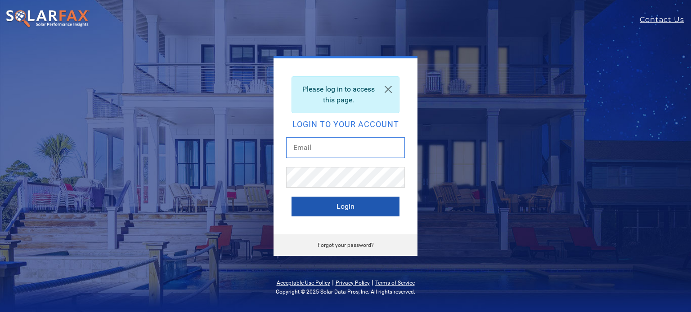
type input "[PERSON_NAME][EMAIL_ADDRESS][PERSON_NAME][DOMAIN_NAME]"
click at [347, 203] on button "Login" at bounding box center [345, 207] width 108 height 20
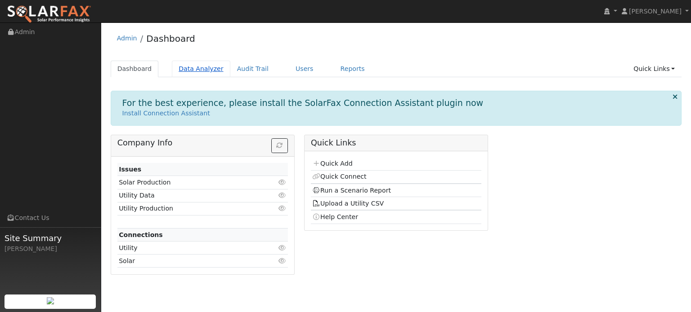
click at [199, 70] on link "Data Analyzer" at bounding box center [201, 69] width 58 height 17
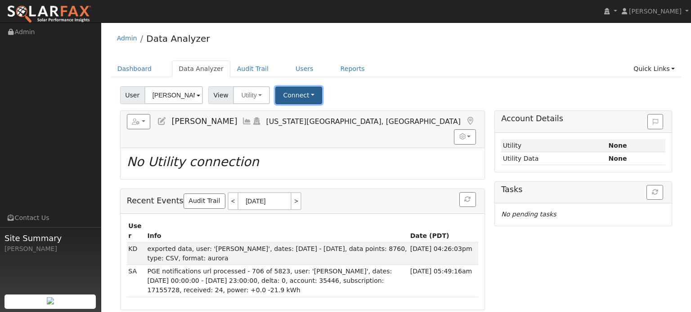
click at [290, 98] on button "Connect" at bounding box center [298, 96] width 47 height 18
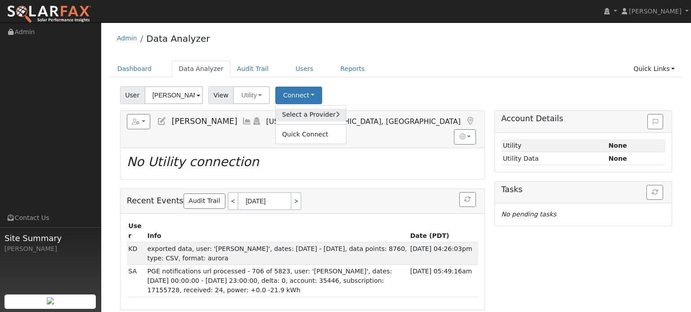
click at [301, 114] on link "Select a Provider" at bounding box center [311, 115] width 70 height 13
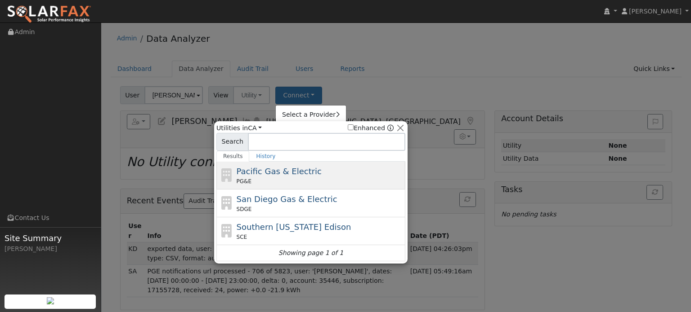
click at [305, 180] on div "PG&E" at bounding box center [319, 182] width 167 height 8
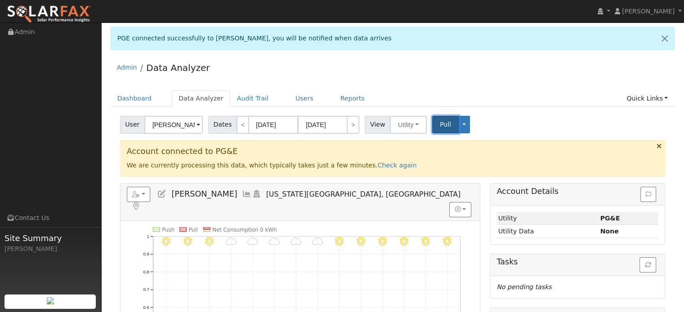
click at [444, 123] on button "Pull" at bounding box center [445, 125] width 27 height 18
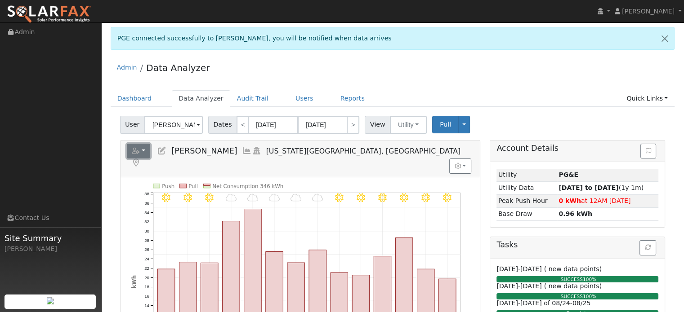
click at [144, 154] on button "button" at bounding box center [139, 151] width 24 height 15
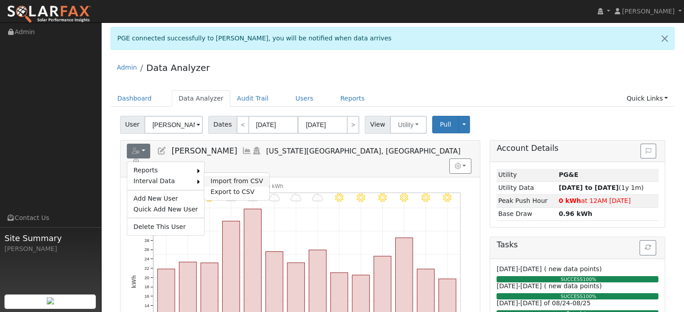
click at [212, 178] on link "Import from CSV" at bounding box center [236, 181] width 65 height 11
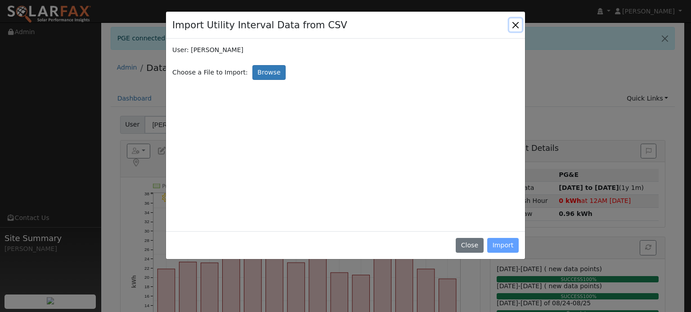
click at [512, 25] on button "Close" at bounding box center [515, 24] width 13 height 13
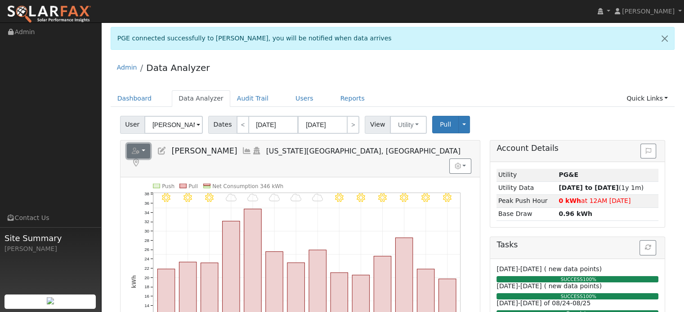
click at [135, 153] on icon "button" at bounding box center [136, 151] width 8 height 6
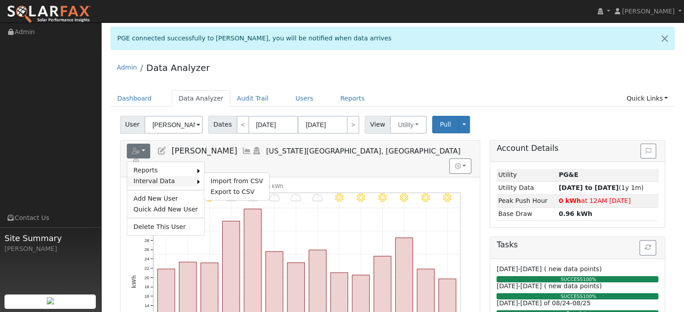
click at [142, 181] on link "Interval Data" at bounding box center [162, 181] width 70 height 11
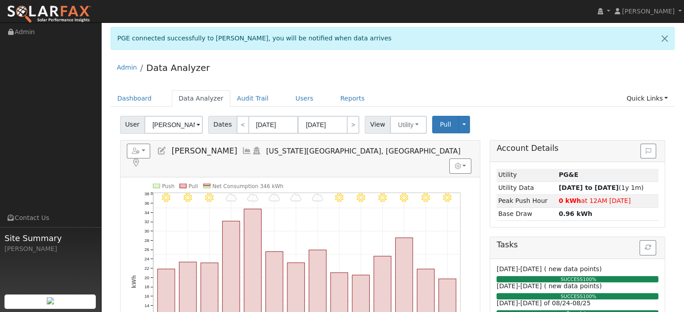
click at [142, 184] on icon "8/09 - Clear 8/08 - Clear 8/07 - Clear 8/06 - Clear 8/05 - Clear 8/04 - Clear 8…" at bounding box center [300, 293] width 338 height 218
click at [145, 152] on button "button" at bounding box center [139, 151] width 24 height 15
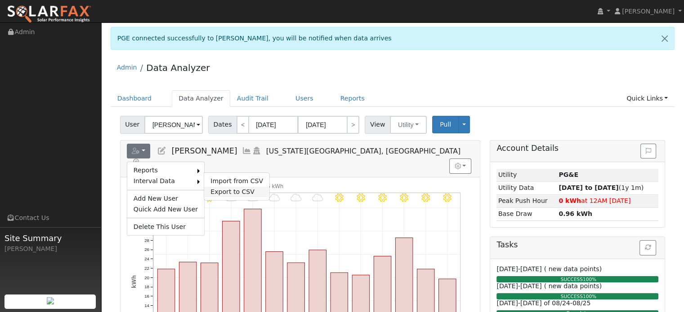
click at [231, 190] on link "Export to CSV" at bounding box center [236, 192] width 65 height 11
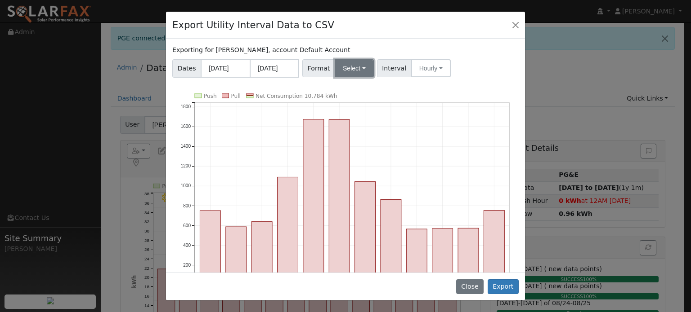
click at [343, 71] on button "Select" at bounding box center [354, 68] width 39 height 18
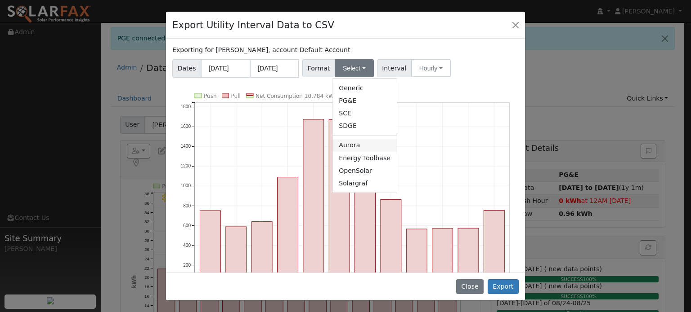
click at [357, 145] on link "Aurora" at bounding box center [364, 145] width 64 height 13
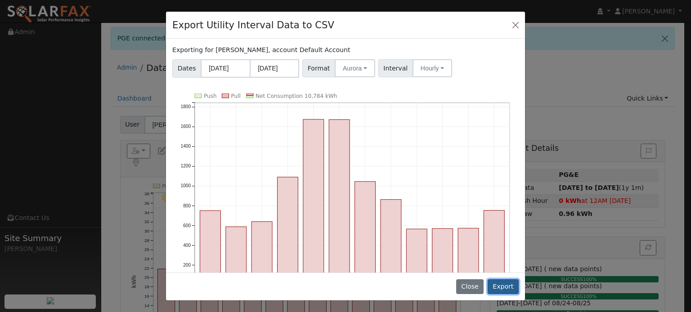
click at [505, 288] on button "Export" at bounding box center [502, 287] width 31 height 15
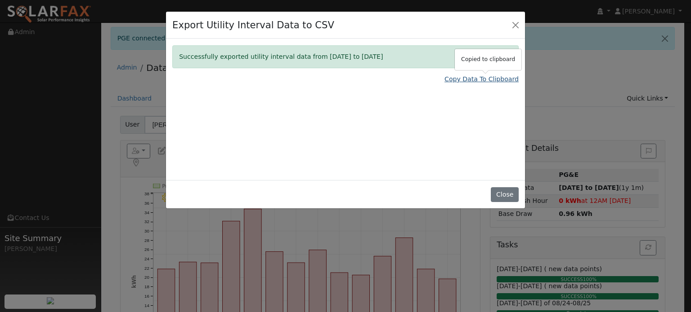
click at [484, 80] on link "Copy Data To Clipboard" at bounding box center [481, 79] width 74 height 9
click at [521, 25] on button "Close" at bounding box center [515, 24] width 13 height 13
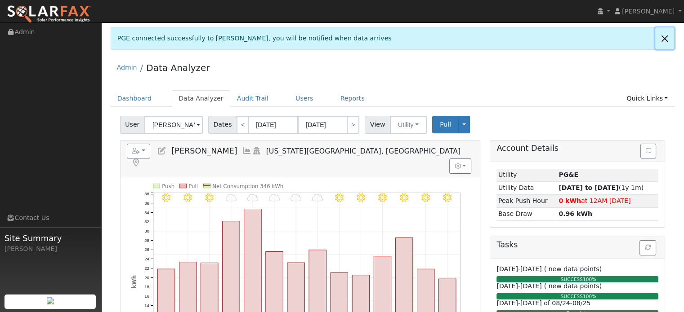
click at [667, 43] on link at bounding box center [664, 38] width 19 height 22
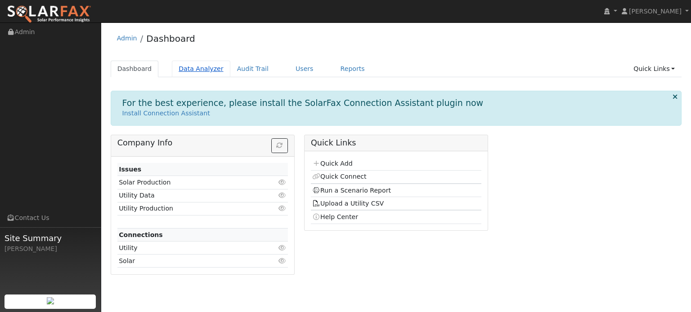
click at [206, 73] on link "Data Analyzer" at bounding box center [201, 69] width 58 height 17
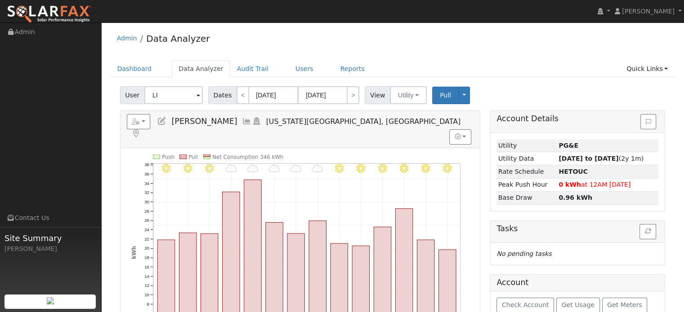
type input "L"
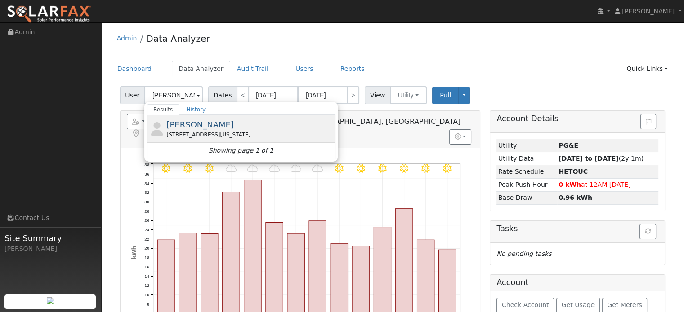
click at [180, 130] on div "[PERSON_NAME] [STREET_ADDRESS][US_STATE]" at bounding box center [249, 129] width 167 height 20
type input "[PERSON_NAME]"
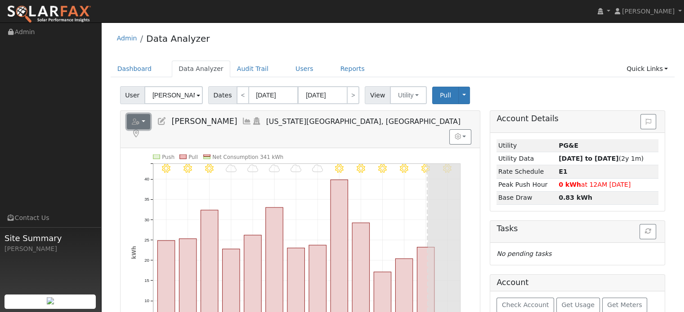
click at [144, 120] on button "button" at bounding box center [139, 121] width 24 height 15
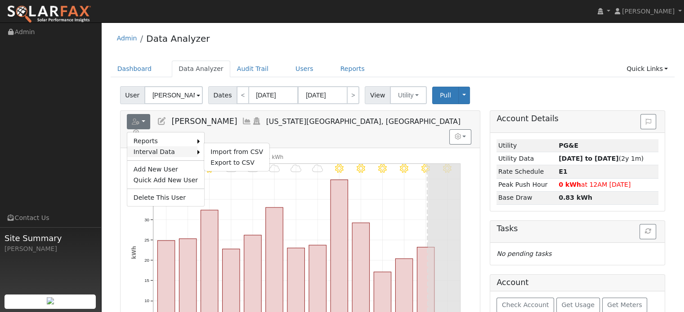
click at [140, 149] on link "Interval Data" at bounding box center [162, 152] width 70 height 11
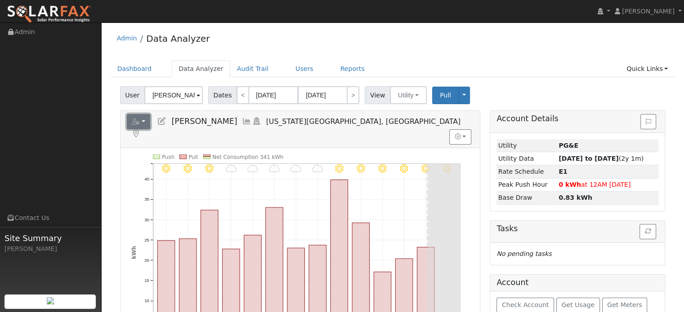
click at [147, 123] on button "button" at bounding box center [139, 121] width 24 height 15
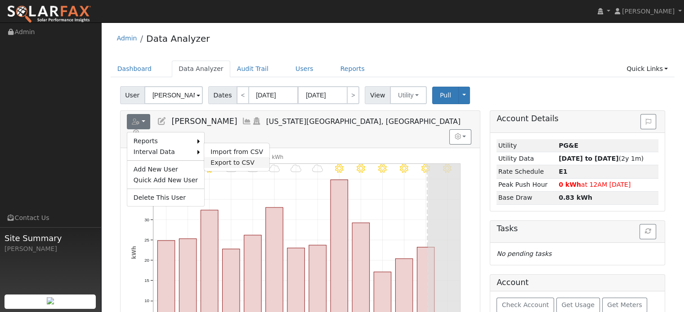
click at [231, 163] on link "Export to CSV" at bounding box center [236, 162] width 65 height 11
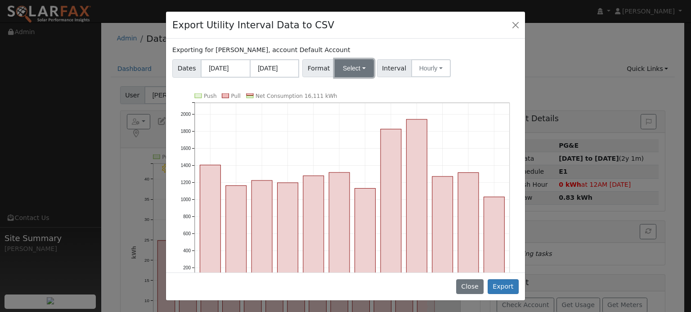
click at [342, 60] on button "Select" at bounding box center [354, 68] width 39 height 18
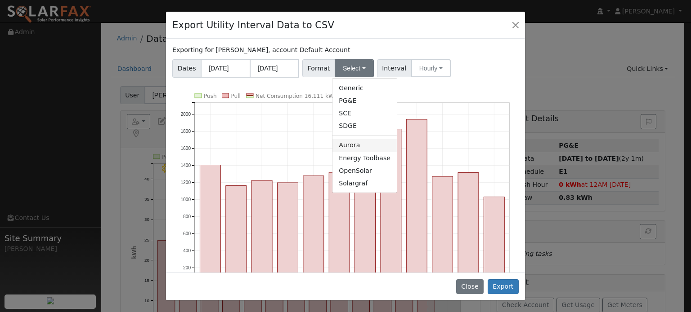
click at [342, 144] on link "Aurora" at bounding box center [364, 145] width 64 height 13
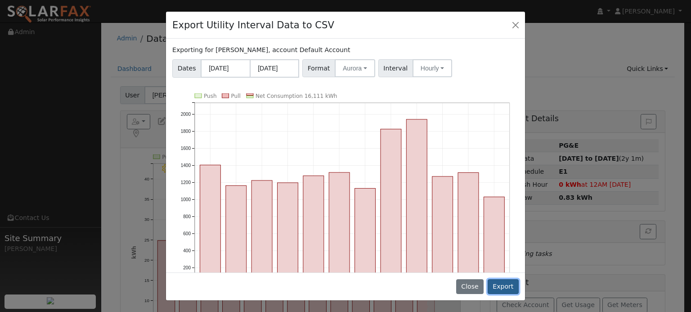
click at [504, 289] on button "Export" at bounding box center [502, 287] width 31 height 15
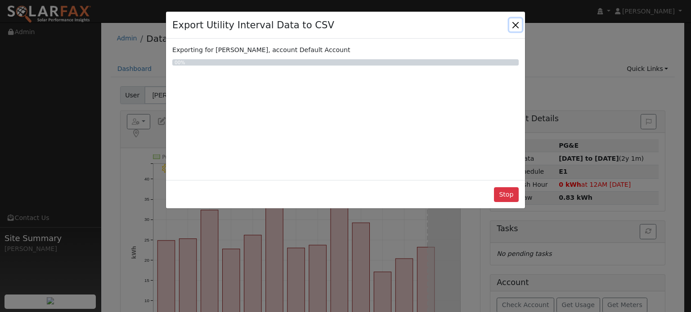
click at [513, 27] on button "Close" at bounding box center [515, 24] width 13 height 13
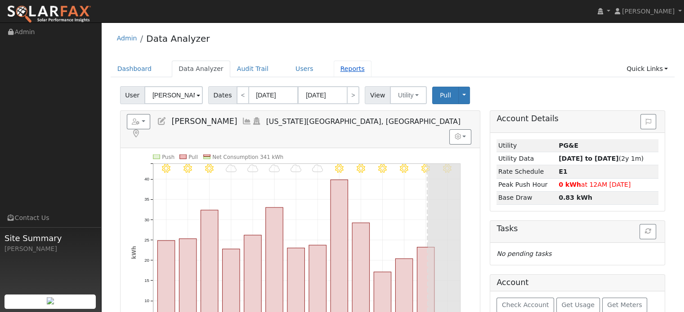
click at [334, 71] on link "Reports" at bounding box center [353, 69] width 38 height 17
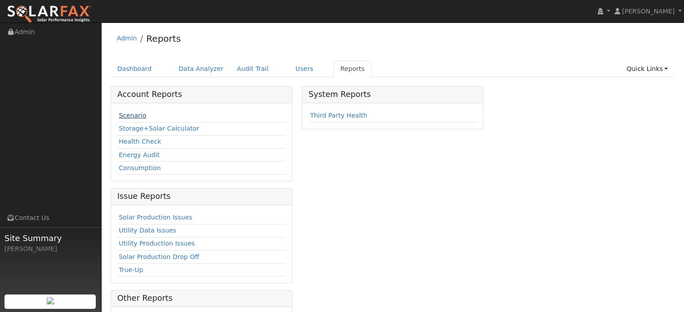
click at [134, 114] on link "Scenario" at bounding box center [132, 115] width 27 height 7
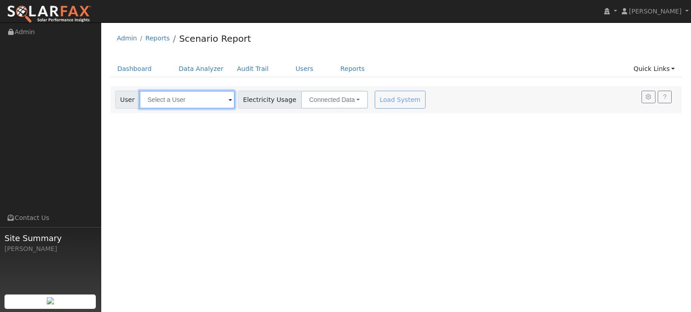
click at [174, 100] on input "text" at bounding box center [186, 100] width 95 height 18
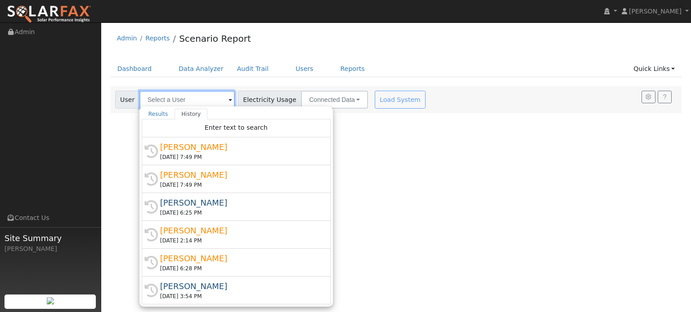
click at [177, 97] on input "text" at bounding box center [186, 100] width 95 height 18
click at [302, 45] on div "Admin Reports Scenario Report" at bounding box center [396, 40] width 571 height 27
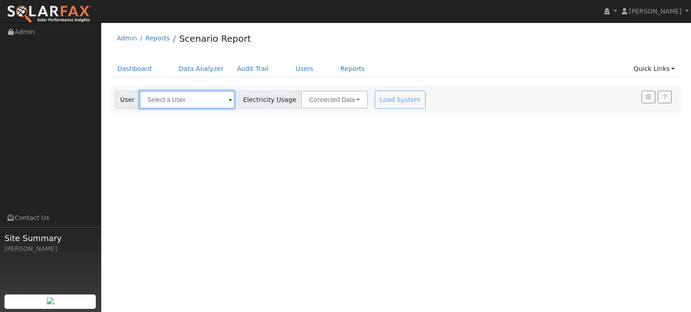
click at [165, 106] on input "text" at bounding box center [186, 100] width 95 height 18
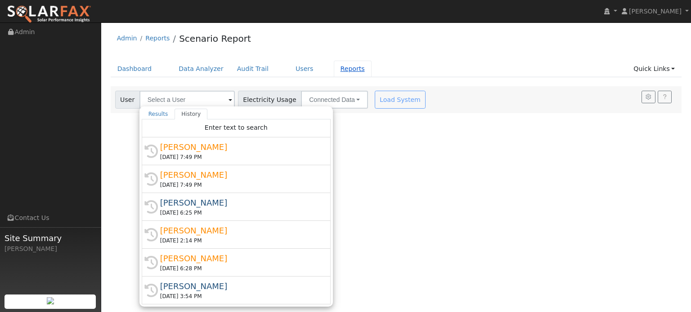
click at [340, 70] on link "Reports" at bounding box center [353, 69] width 38 height 17
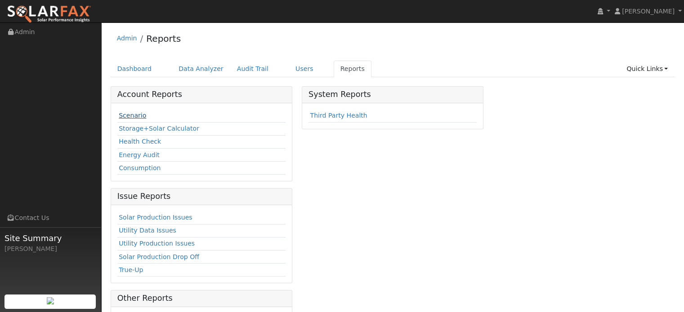
click at [134, 118] on link "Scenario" at bounding box center [132, 115] width 27 height 7
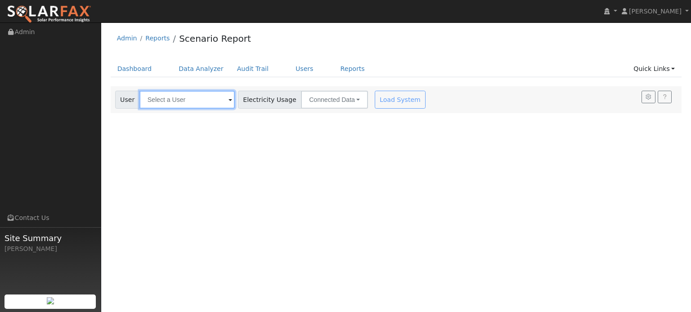
click at [185, 99] on input "text" at bounding box center [186, 100] width 95 height 18
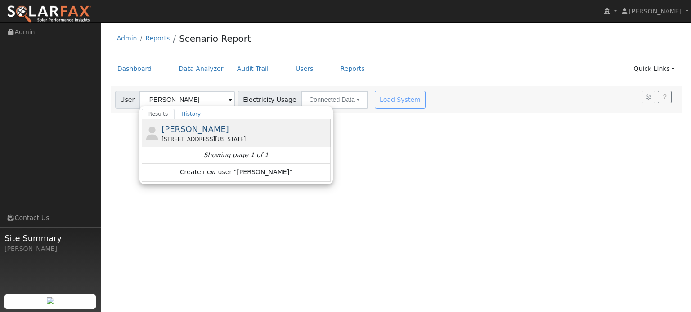
click at [197, 134] on div "[PERSON_NAME] [STREET_ADDRESS][US_STATE]" at bounding box center [244, 133] width 167 height 20
type input "[PERSON_NAME]"
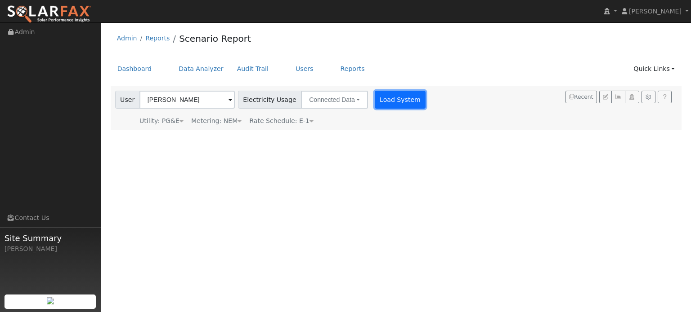
click at [398, 99] on button "Load System" at bounding box center [400, 100] width 51 height 18
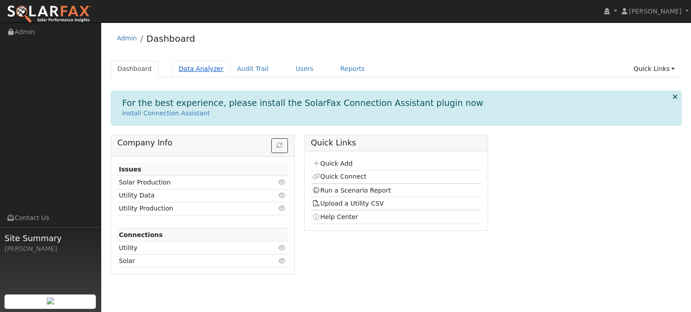
click at [209, 70] on link "Data Analyzer" at bounding box center [201, 69] width 58 height 17
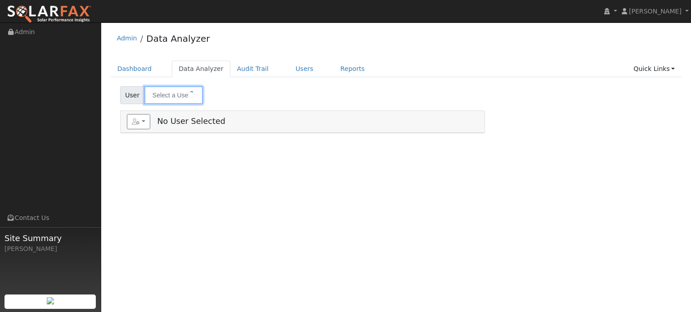
type input "Josh Miller"
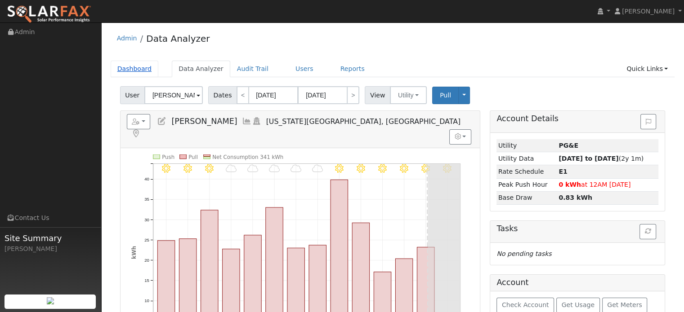
click at [137, 71] on link "Dashboard" at bounding box center [135, 69] width 48 height 17
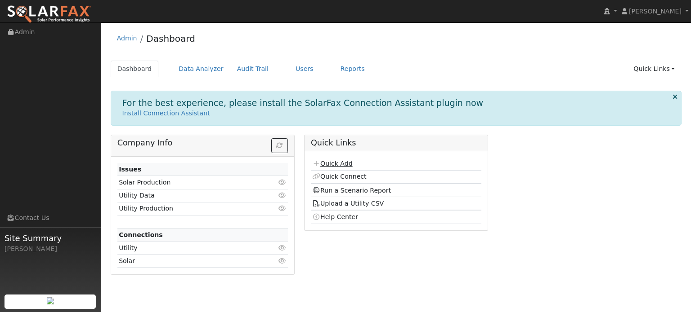
click at [332, 161] on link "Quick Add" at bounding box center [332, 163] width 40 height 7
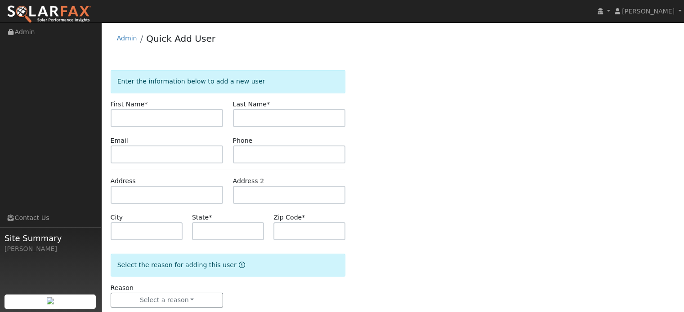
click at [179, 123] on input "text" at bounding box center [167, 118] width 113 height 18
type input "Mike"
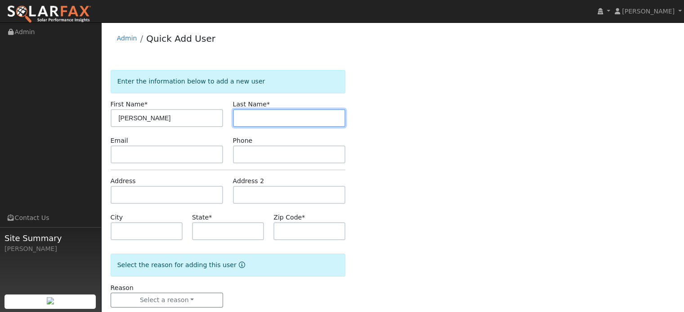
click at [245, 116] on input "text" at bounding box center [289, 118] width 113 height 18
type input "Conner"
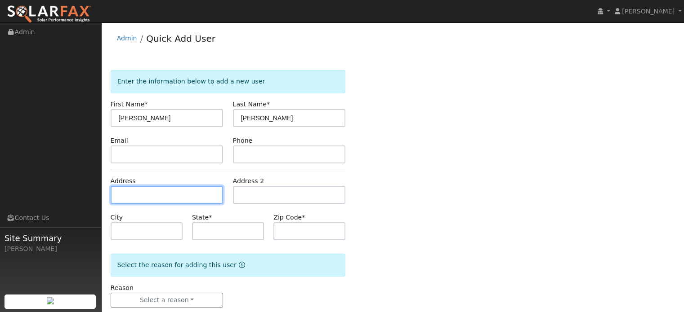
click at [129, 192] on input "text" at bounding box center [167, 195] width 113 height 18
paste input "15061 Pleasant Valley Rd"
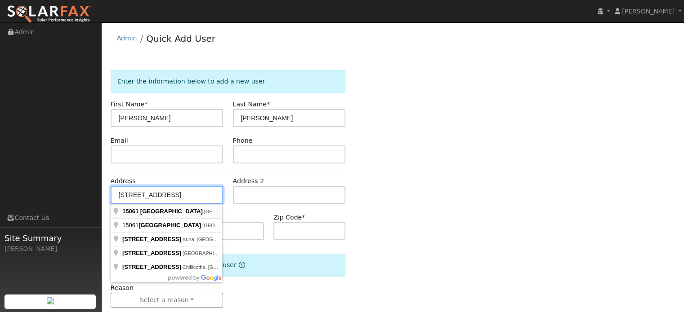
type input "15061 Pleasant Valley Road"
type input "Penn Valley"
type input "CA"
type input "95946"
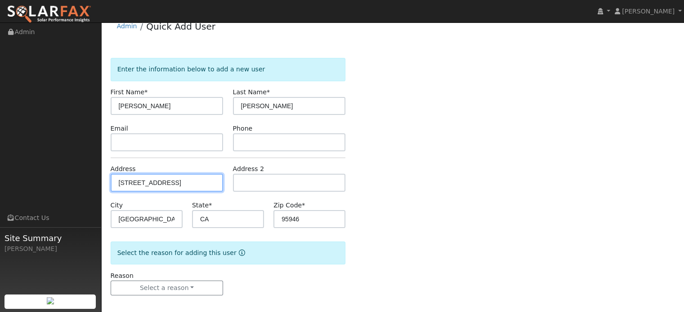
scroll to position [18, 0]
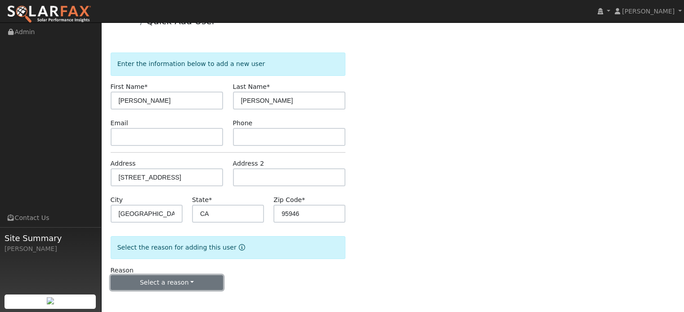
click at [207, 284] on button "Select a reason" at bounding box center [167, 283] width 113 height 15
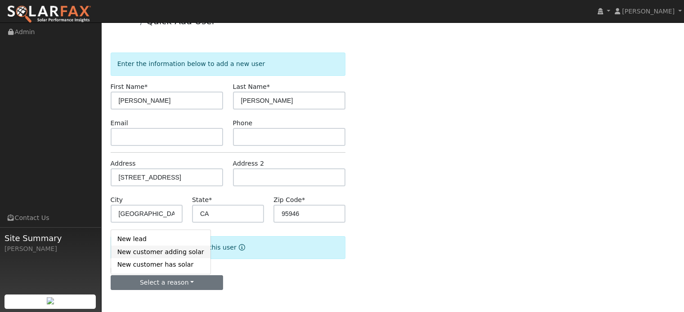
click at [153, 253] on link "New customer adding solar" at bounding box center [160, 252] width 99 height 13
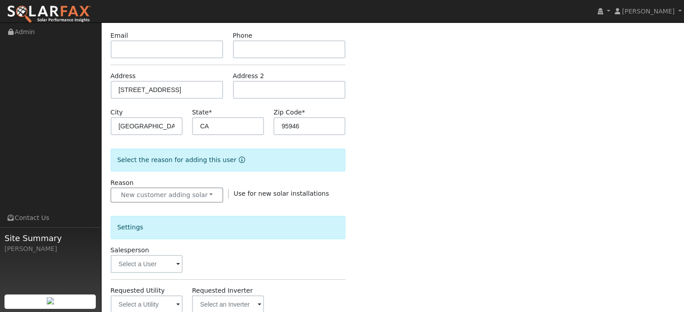
scroll to position [152, 0]
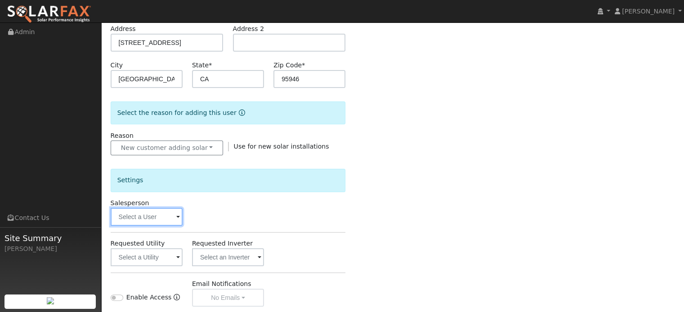
click at [127, 215] on input "text" at bounding box center [147, 217] width 72 height 18
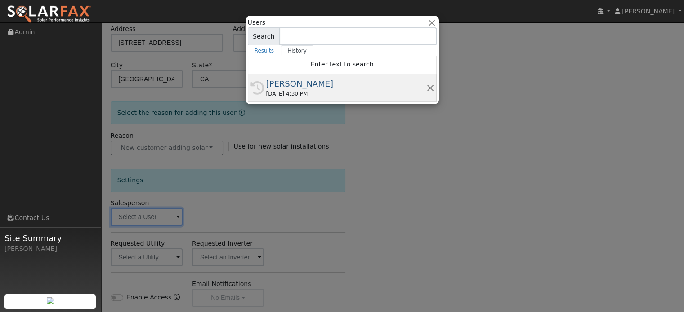
click at [275, 88] on div "[PERSON_NAME]" at bounding box center [346, 84] width 160 height 12
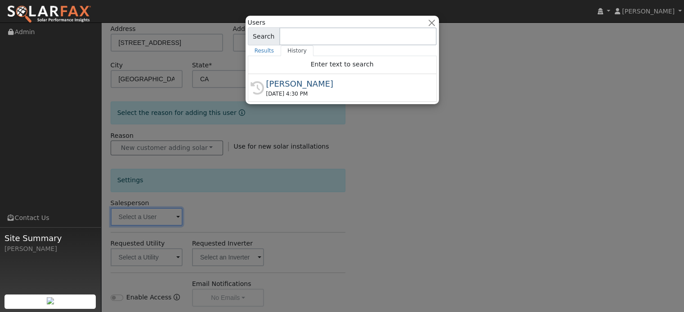
type input "[PERSON_NAME]"
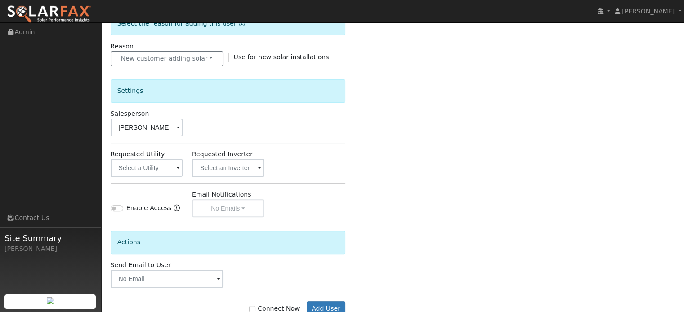
scroll to position [242, 0]
click at [164, 164] on input "text" at bounding box center [147, 168] width 72 height 18
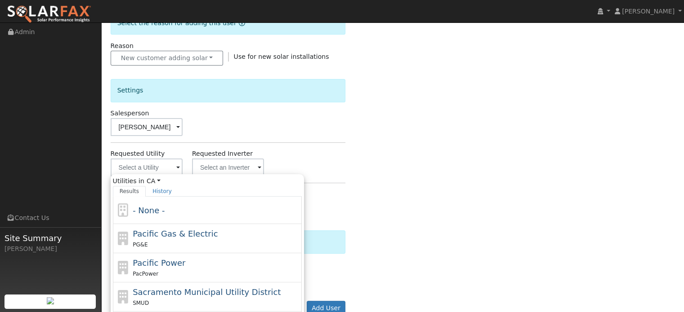
click at [157, 235] on span "Pacific Gas & Electric" at bounding box center [175, 233] width 85 height 9
type input "Pacific Gas & Electric"
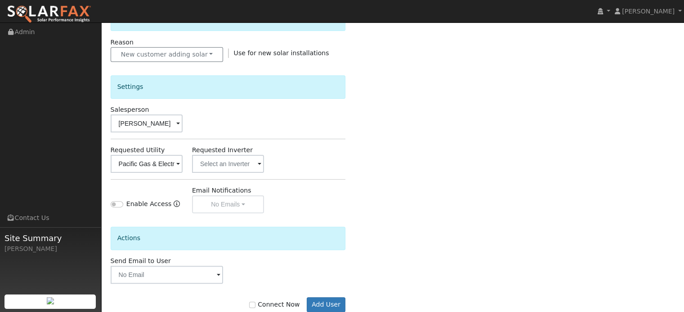
scroll to position [268, 0]
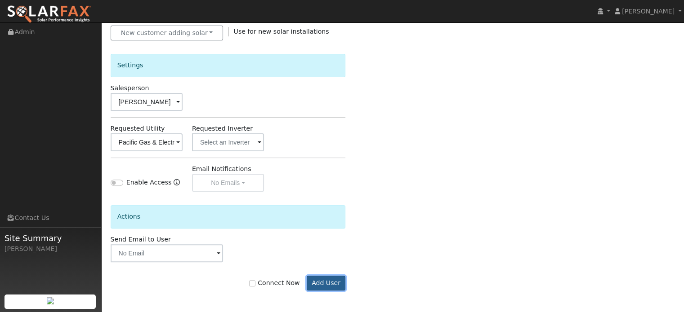
click at [334, 280] on button "Add User" at bounding box center [326, 283] width 39 height 15
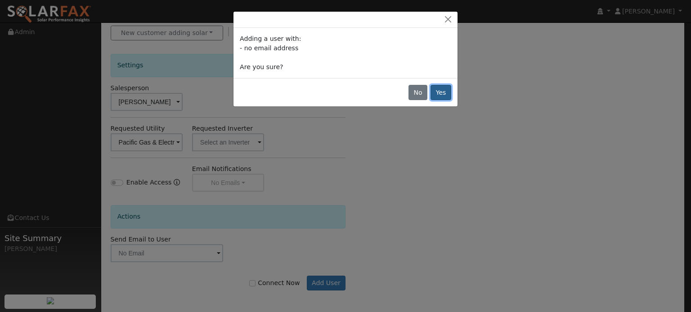
click at [442, 94] on button "Yes" at bounding box center [440, 92] width 21 height 15
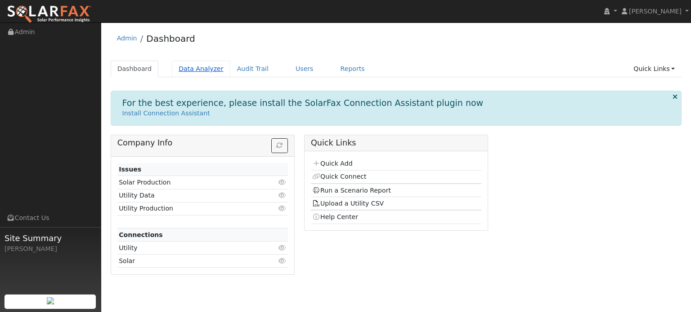
click at [197, 67] on link "Data Analyzer" at bounding box center [201, 69] width 58 height 17
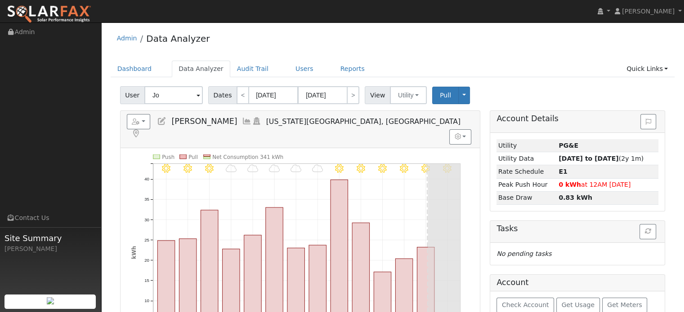
type input "J"
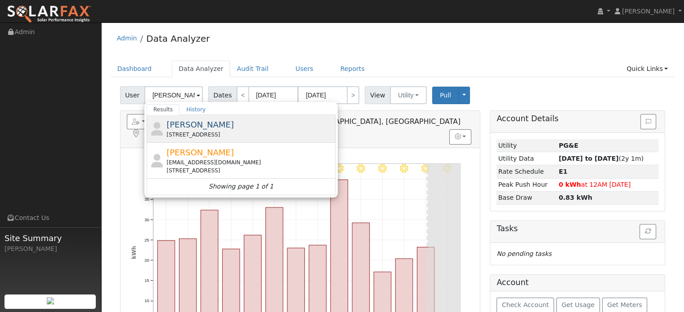
click at [186, 124] on span "Mike Conner" at bounding box center [199, 124] width 67 height 9
type input "Mike Conner"
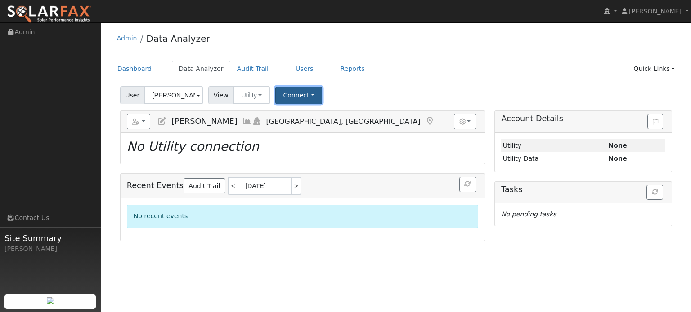
click at [299, 97] on button "Connect" at bounding box center [298, 96] width 47 height 18
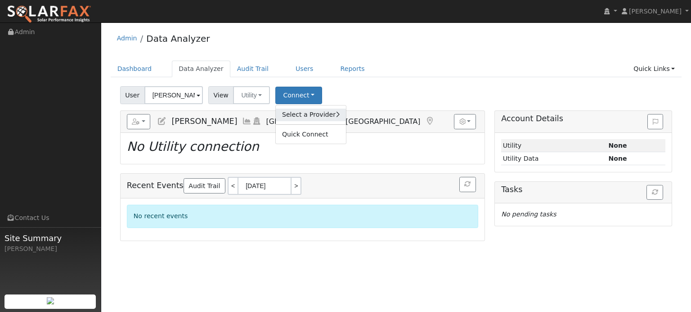
click at [290, 116] on link "Select a Provider" at bounding box center [311, 115] width 70 height 13
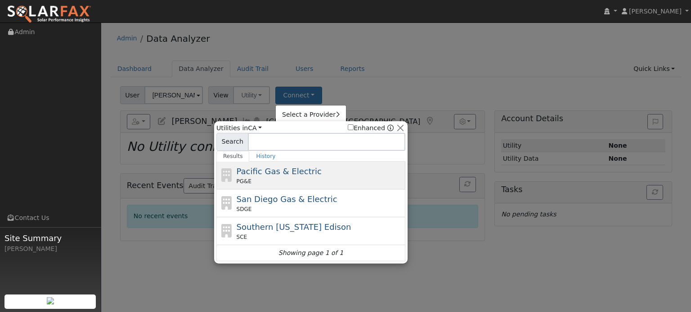
click at [282, 175] on span "Pacific Gas & Electric" at bounding box center [278, 171] width 85 height 9
